Goal: Task Accomplishment & Management: Manage account settings

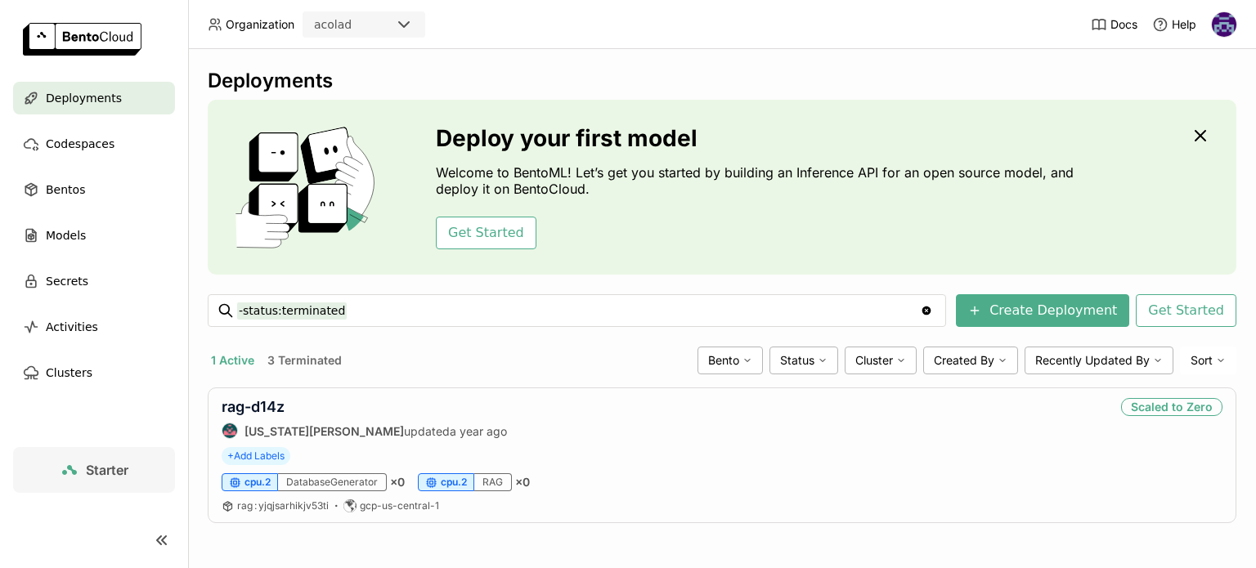
click at [1222, 26] on img at bounding box center [1224, 24] width 25 height 25
click at [1185, 89] on span "Billing" at bounding box center [1187, 85] width 30 height 15
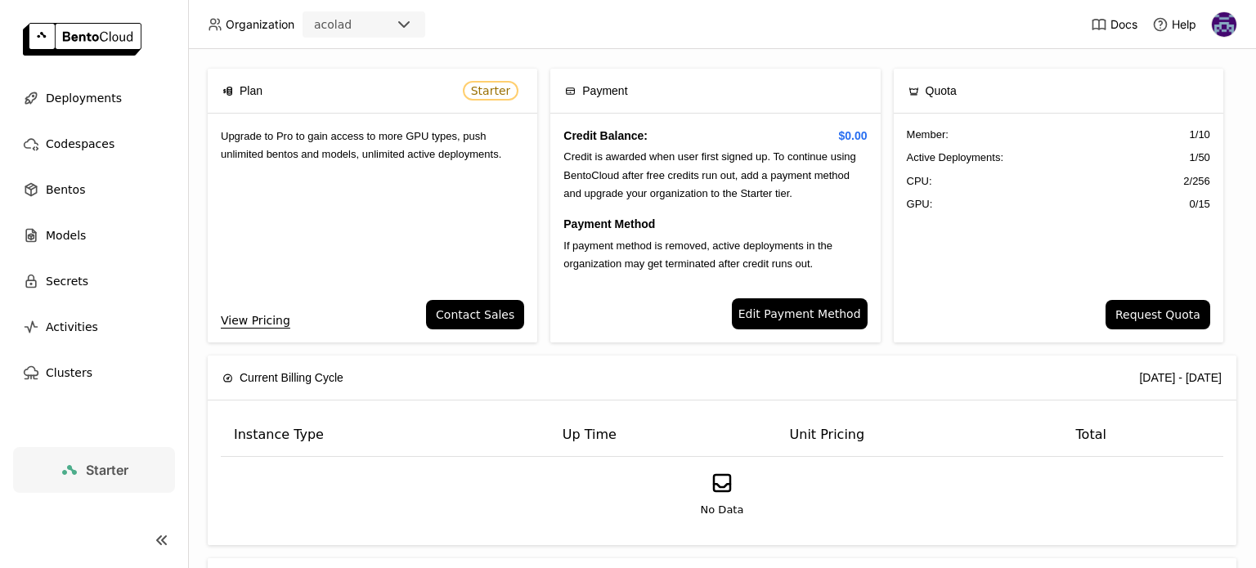
click at [398, 174] on div "Upgrade to Pro to gain access to more GPU types, push unlimited bentos and mode…" at bounding box center [372, 207] width 329 height 186
click at [412, 31] on icon at bounding box center [404, 25] width 20 height 20
click at [406, 29] on icon at bounding box center [404, 25] width 20 height 20
drag, startPoint x: 461, startPoint y: 29, endPoint x: 464, endPoint y: 41, distance: 11.7
click at [465, 29] on header "Organization acolad Docs Help" at bounding box center [628, 24] width 1256 height 49
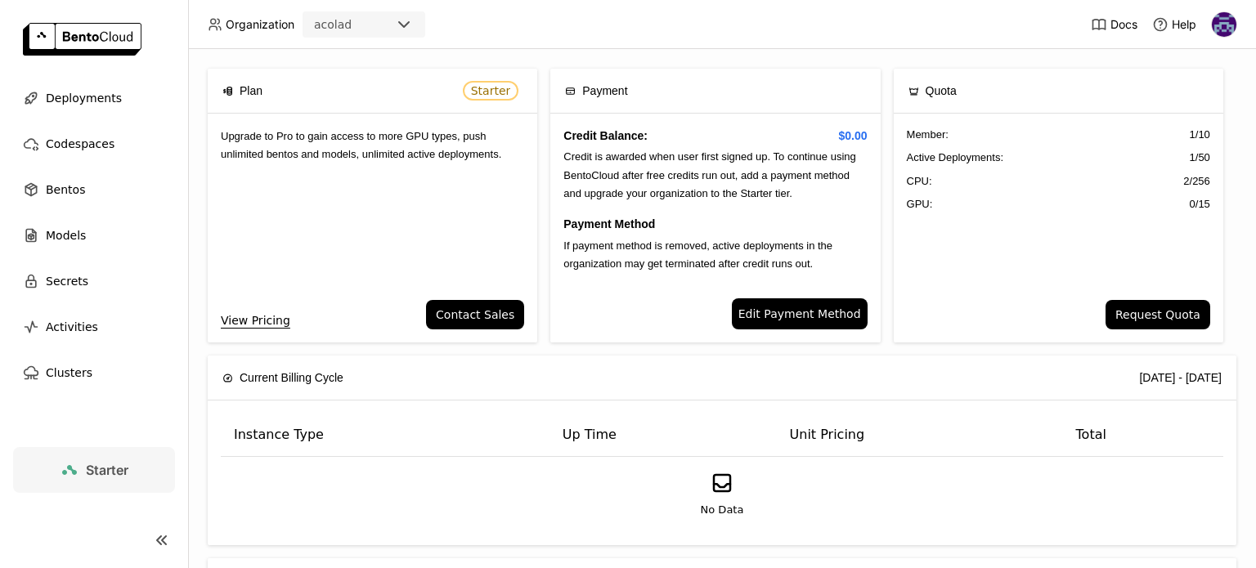
click at [795, 307] on span "Edit Payment Method" at bounding box center [799, 314] width 123 height 18
click at [1227, 21] on img at bounding box center [1224, 24] width 25 height 25
click at [106, 30] on img at bounding box center [82, 39] width 119 height 33
